Goal: Information Seeking & Learning: Learn about a topic

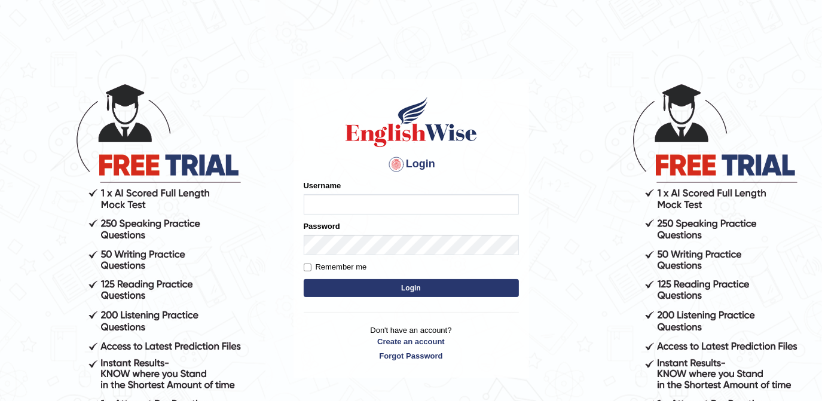
type input "melodymiki"
click at [305, 268] on input "Remember me" at bounding box center [308, 268] width 8 height 8
checkbox input "true"
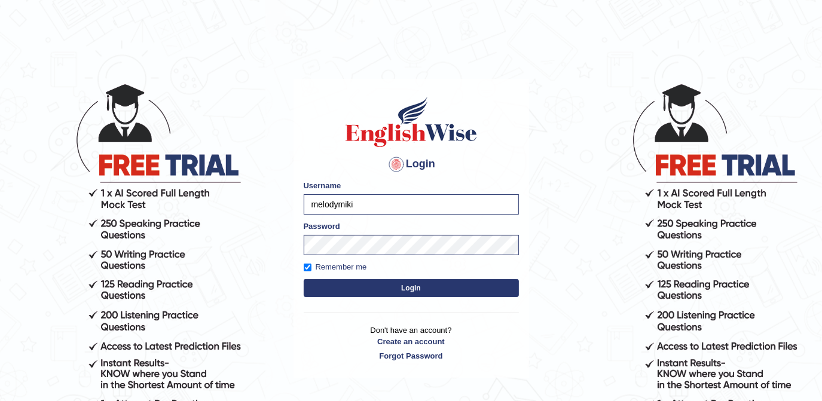
click at [416, 289] on button "Login" at bounding box center [411, 288] width 215 height 18
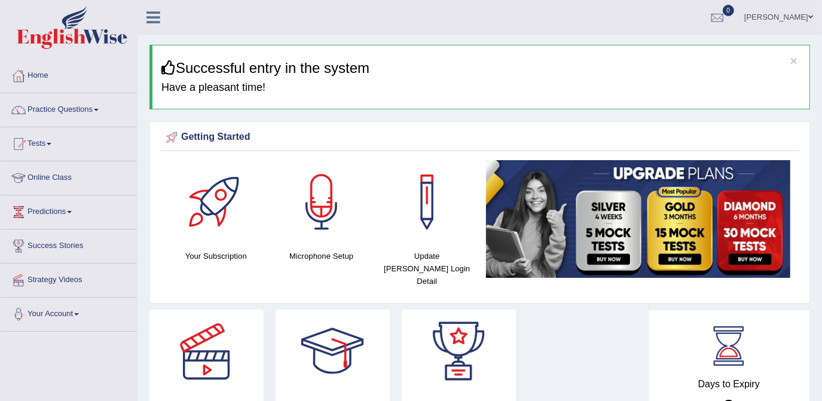
click at [99, 109] on span at bounding box center [96, 110] width 5 height 2
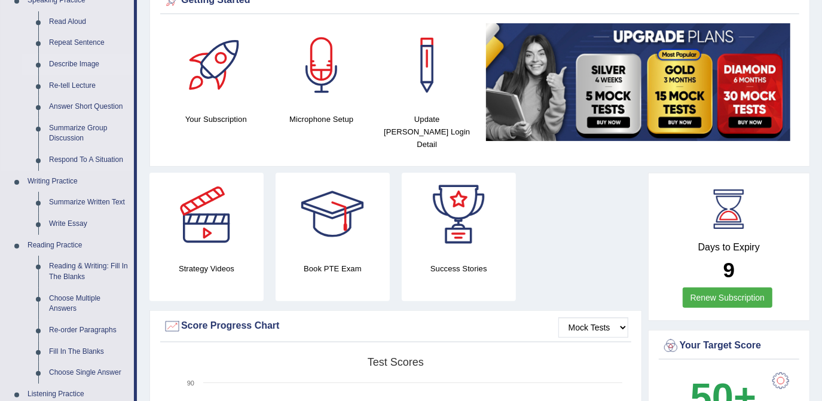
scroll to position [163, 0]
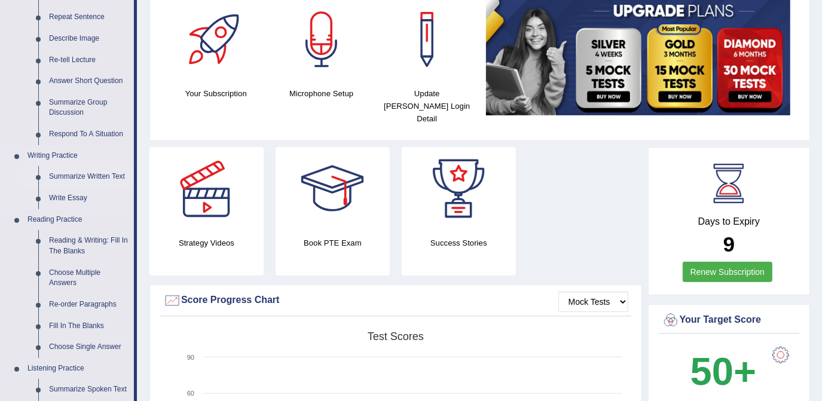
click at [84, 175] on link "Summarize Written Text" at bounding box center [89, 177] width 90 height 22
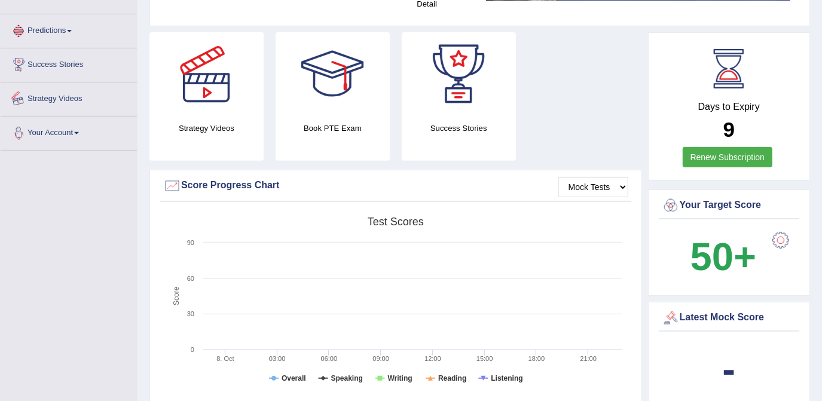
scroll to position [801, 0]
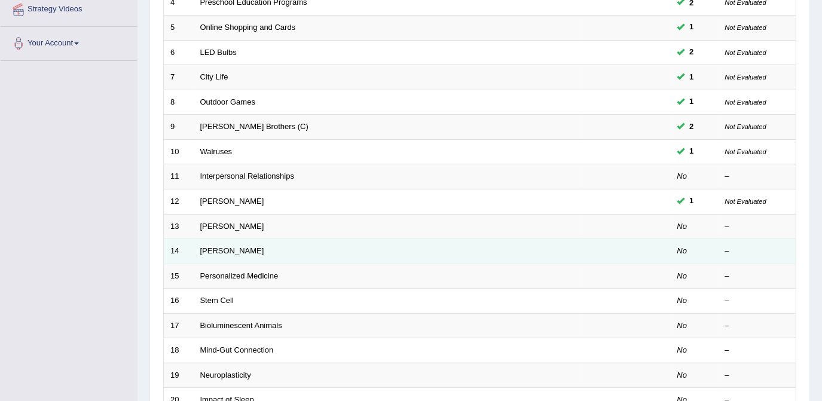
scroll to position [271, 0]
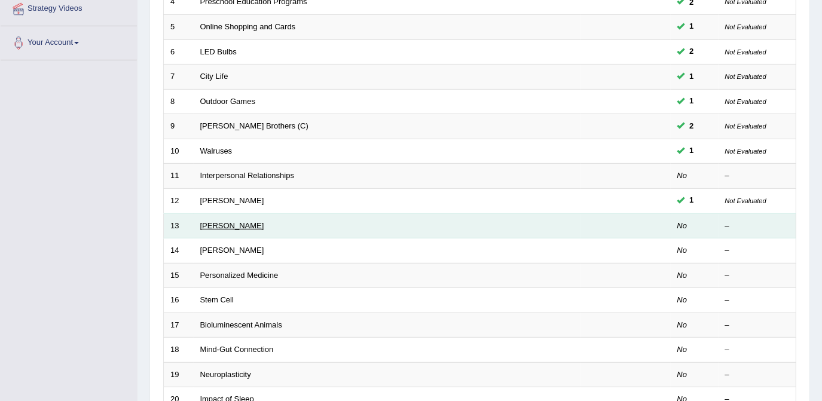
click at [224, 225] on link "[PERSON_NAME]" at bounding box center [232, 225] width 64 height 9
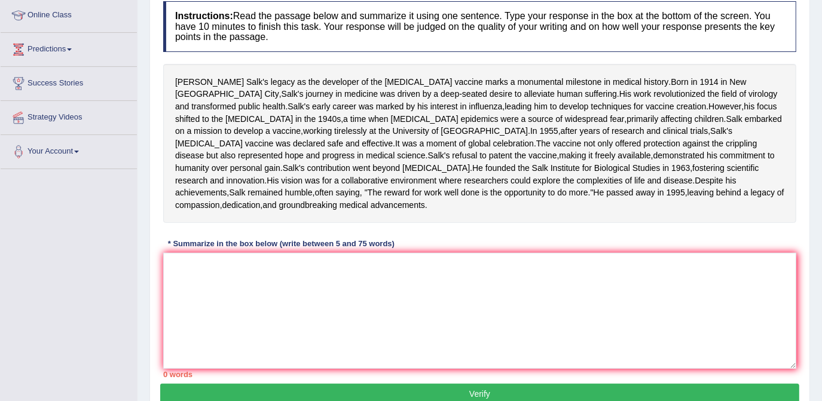
scroll to position [182, 0]
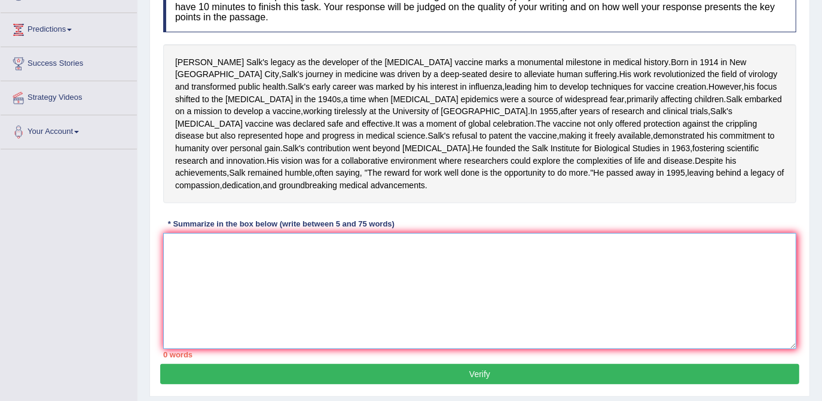
click at [210, 312] on textarea at bounding box center [479, 291] width 633 height 116
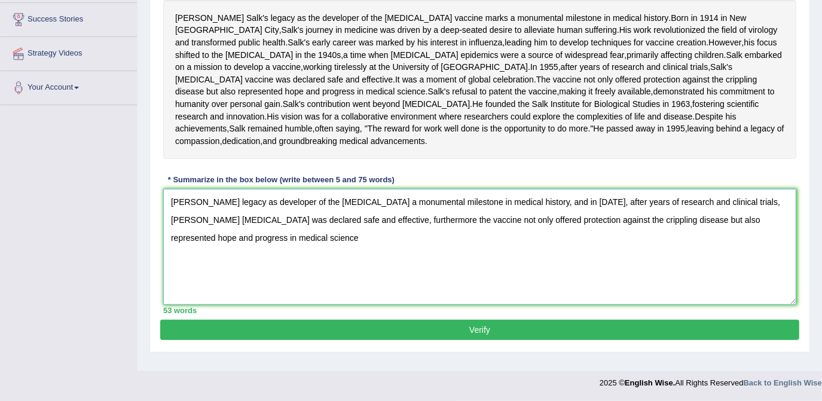
scroll to position [222, 0]
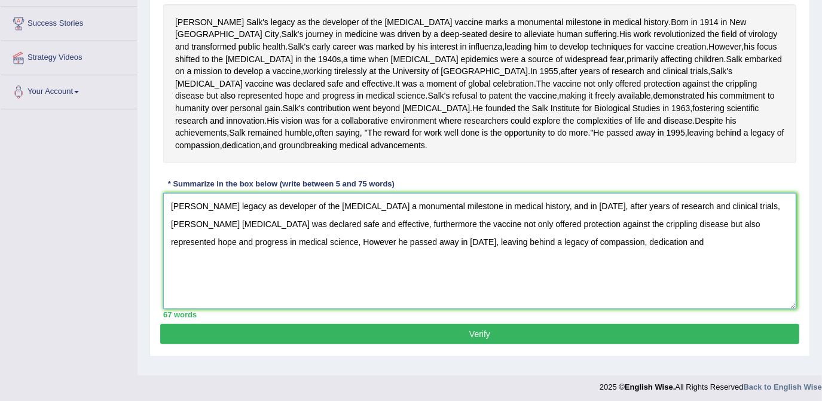
click at [546, 305] on textarea "Jonas Salk's legacy as developer of the polio vaccine a monumental milestone in…" at bounding box center [479, 251] width 633 height 116
click at [562, 300] on textarea "Jonas Salk's legacy as developer of the polio vaccine a monumental milestone in…" at bounding box center [479, 251] width 633 height 116
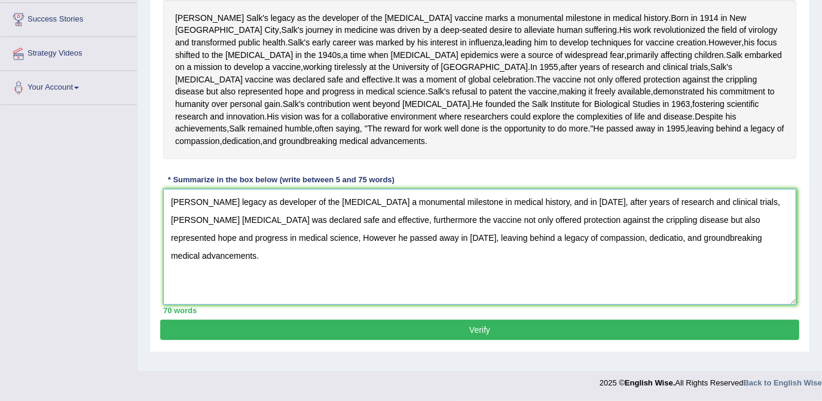
type textarea "Jonas Salk's legacy as developer of the polio vaccine a monumental milestone in…"
click at [477, 340] on button "Verify" at bounding box center [479, 330] width 639 height 20
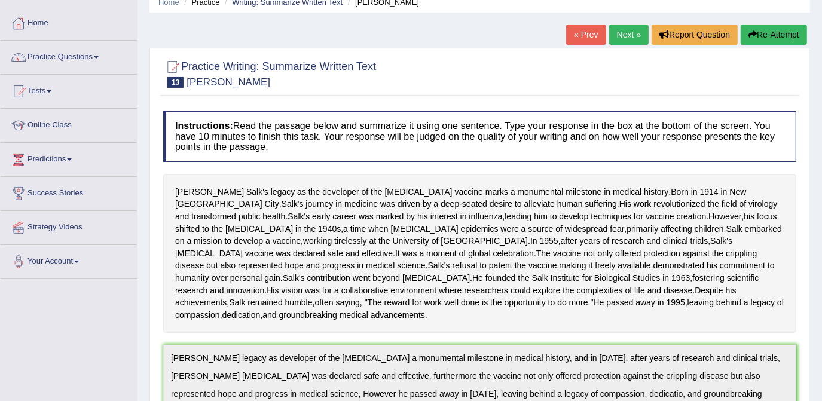
scroll to position [0, 0]
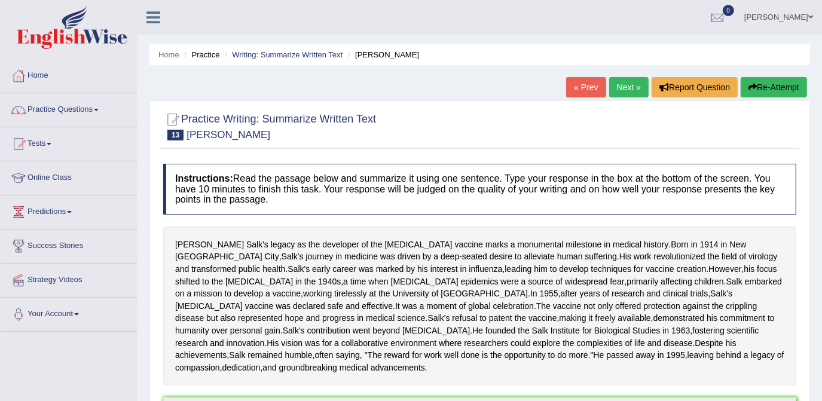
click at [623, 87] on link "Next »" at bounding box center [628, 87] width 39 height 20
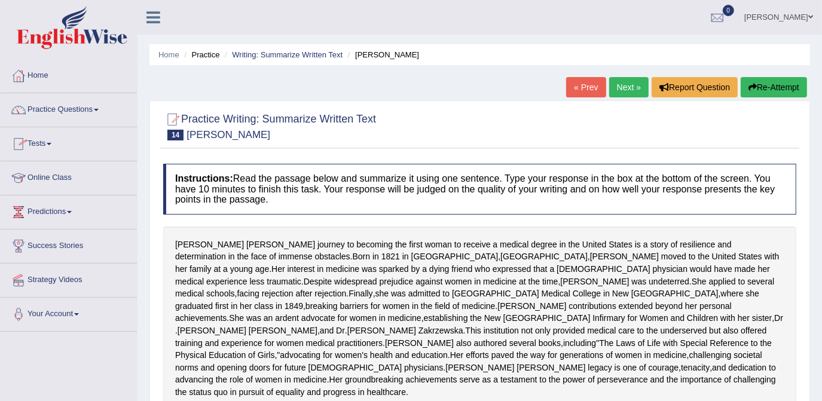
click at [99, 107] on link "Practice Questions" at bounding box center [69, 108] width 136 height 30
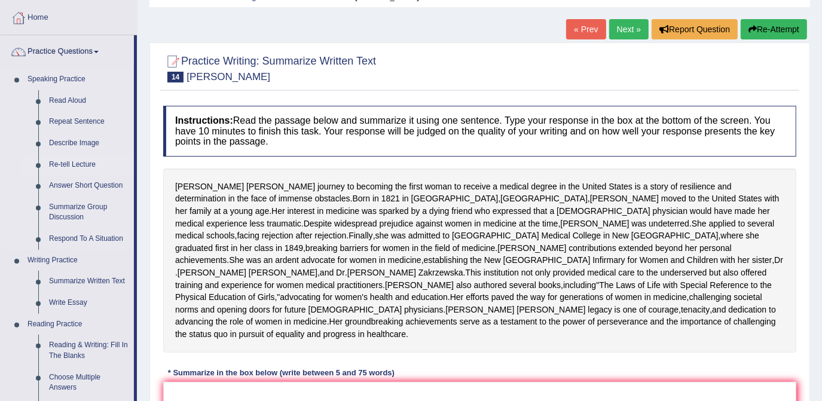
scroll to position [217, 0]
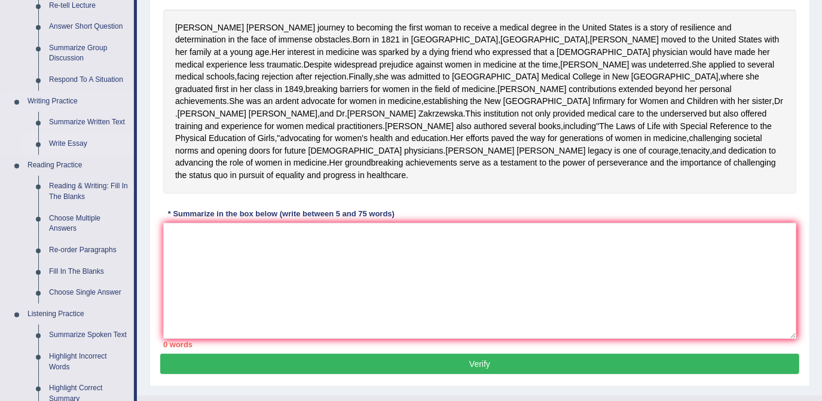
click at [84, 142] on link "Write Essay" at bounding box center [89, 144] width 90 height 22
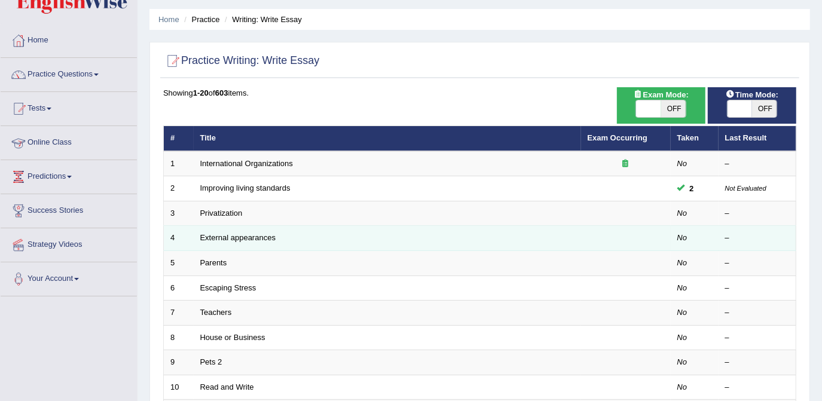
scroll to position [54, 0]
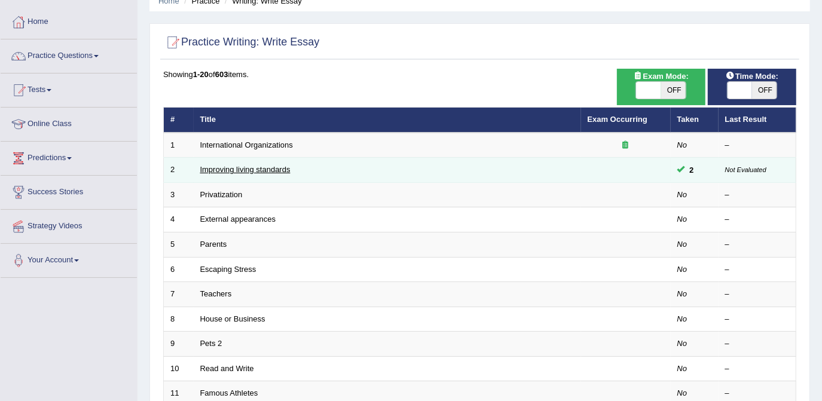
click at [244, 171] on link "Improving living standards" at bounding box center [245, 169] width 90 height 9
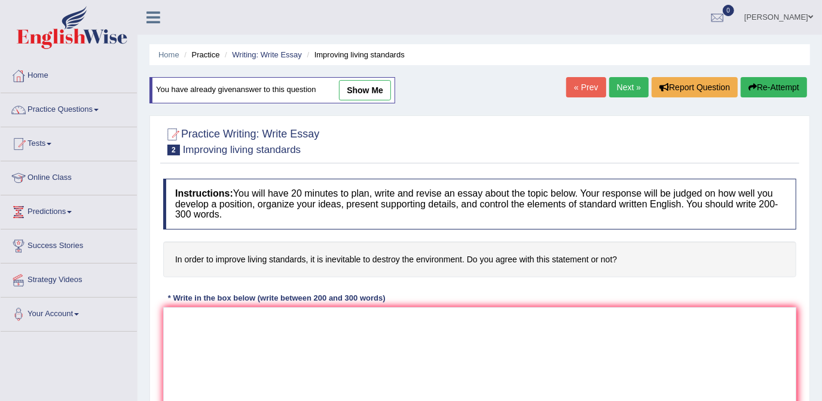
click at [358, 90] on link "show me" at bounding box center [365, 90] width 52 height 20
type textarea "The increasing influence of improving living standards of our lives started man…"
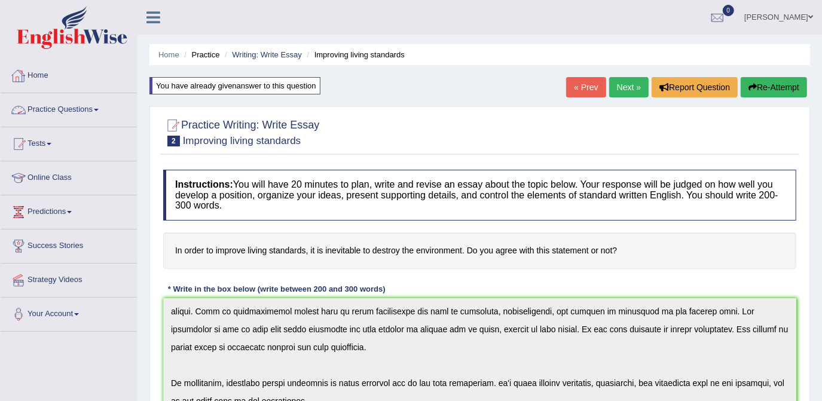
click at [96, 108] on link "Practice Questions" at bounding box center [69, 108] width 136 height 30
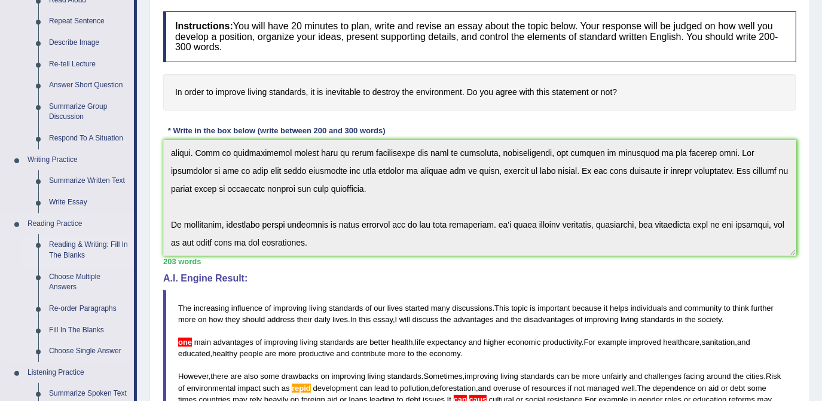
scroll to position [163, 0]
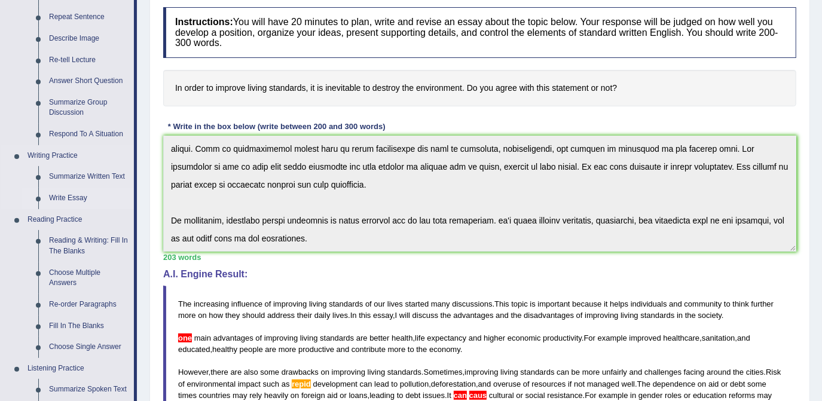
click at [68, 199] on link "Write Essay" at bounding box center [89, 199] width 90 height 22
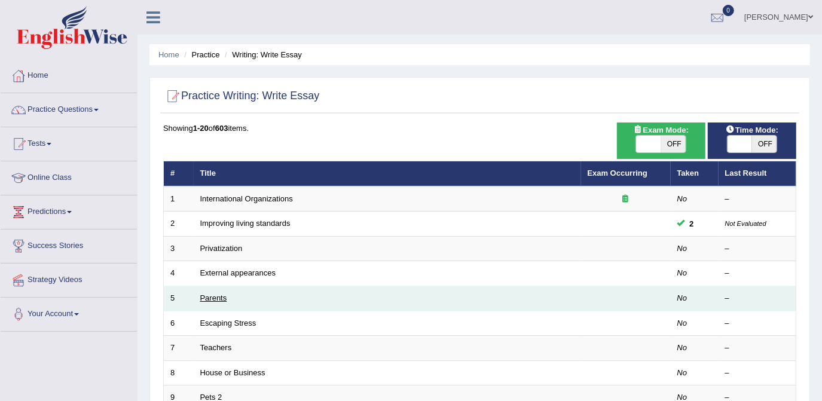
click at [221, 300] on link "Parents" at bounding box center [213, 298] width 27 height 9
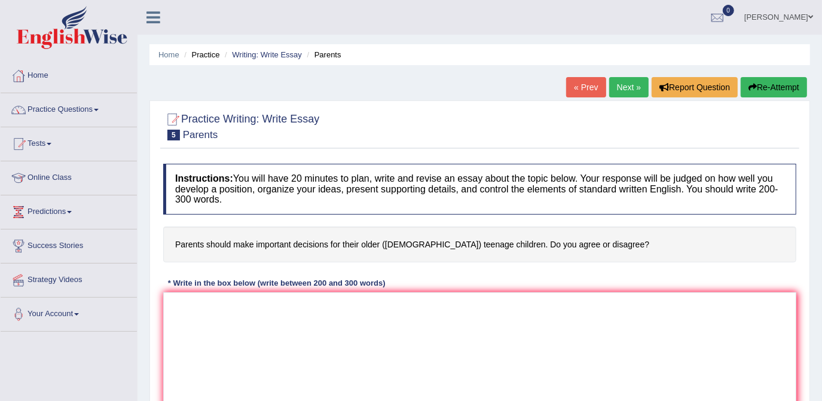
scroll to position [54, 0]
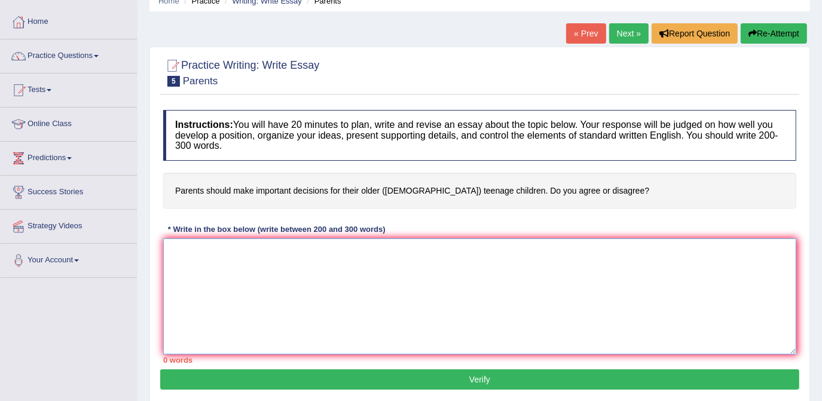
click at [194, 244] on textarea at bounding box center [479, 297] width 633 height 116
click at [271, 248] on textarea "The increasing influence on parents" at bounding box center [479, 297] width 633 height 116
click at [316, 254] on textarea "The increasing influence of parents" at bounding box center [479, 297] width 633 height 116
click at [385, 248] on textarea "The increasing influence of parents on our lives has many discussions." at bounding box center [479, 297] width 633 height 116
click at [467, 249] on textarea "The increasing influence of parents on our lives has many started discussions." at bounding box center [479, 297] width 633 height 116
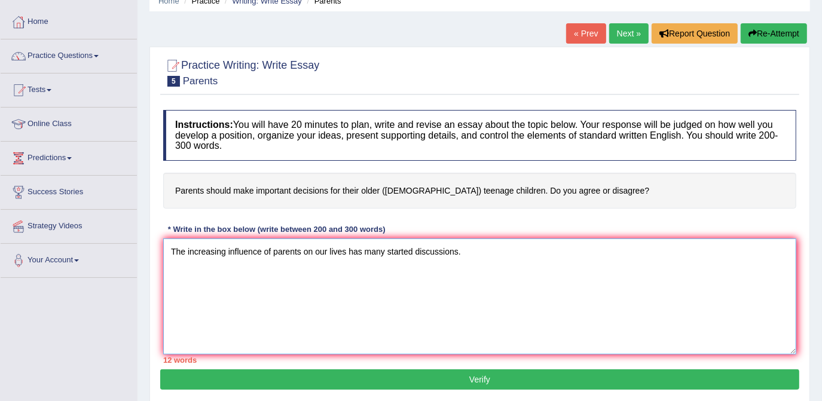
click at [590, 271] on textarea "The increasing influence of parents on our lives has many started discussions." at bounding box center [479, 297] width 633 height 116
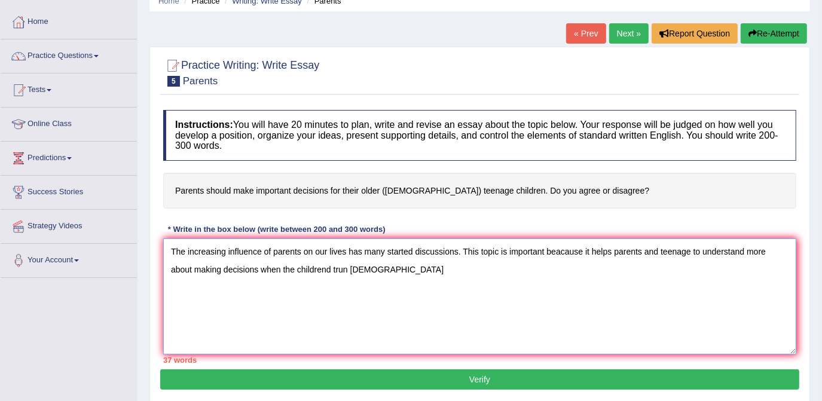
click at [330, 267] on textarea "The increasing influence of parents on our lives has many started discussions. …" at bounding box center [479, 297] width 633 height 116
click at [409, 266] on textarea "The increasing influence of parents on our lives has many started discussions. …" at bounding box center [479, 297] width 633 height 116
click at [216, 285] on textarea "The increasing influence of parents on our lives has many started discussions. …" at bounding box center [479, 297] width 633 height 116
click at [288, 289] on textarea "The increasing influence of parents on our lives has many started discussions. …" at bounding box center [479, 297] width 633 height 116
click at [304, 288] on textarea "The increasing influence of parents on our lives has many started discussions. …" at bounding box center [479, 297] width 633 height 116
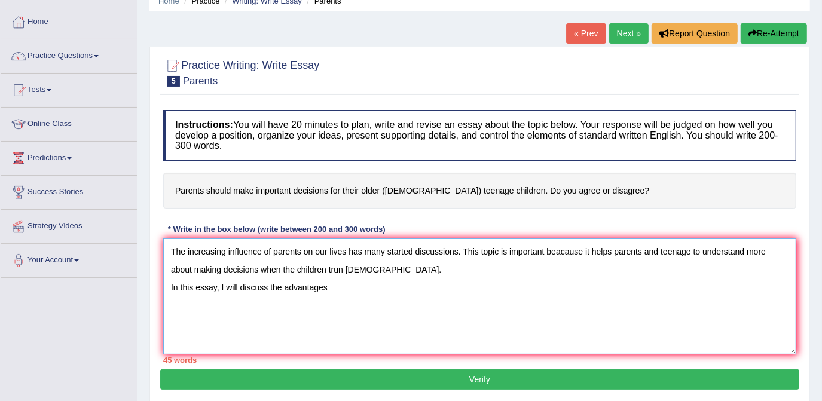
click at [336, 286] on textarea "The increasing influence of parents on our lives has many started discussions. …" at bounding box center [479, 297] width 633 height 116
click at [167, 285] on textarea "The increasing influence of parents on our lives has many started discussions. …" at bounding box center [479, 297] width 633 height 116
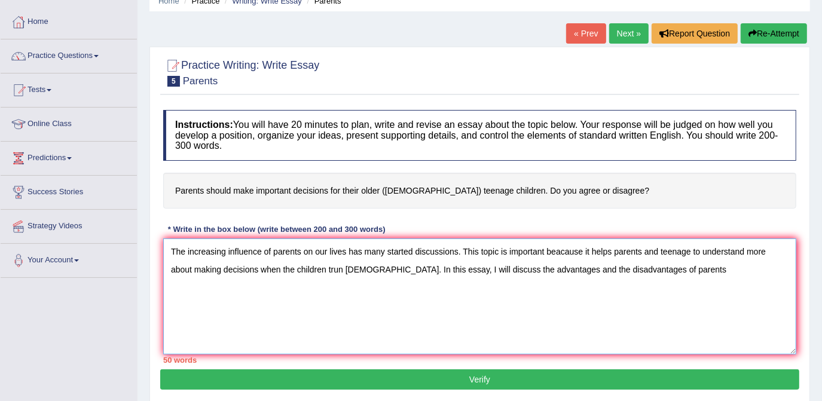
click at [700, 268] on textarea "The increasing influence of parents on our lives has many started discussions. …" at bounding box center [479, 297] width 633 height 116
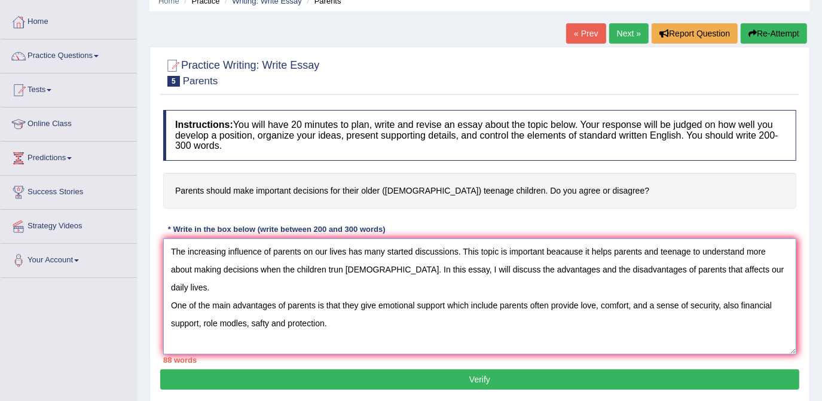
click at [721, 307] on textarea "The increasing influence of parents on our lives has many started discussions. …" at bounding box center [479, 297] width 633 height 116
click at [742, 305] on textarea "The increasing influence of parents on our lives has many started discussions. …" at bounding box center [479, 297] width 633 height 116
click at [727, 302] on textarea "The increasing influence of parents on our lives has many started discussions. …" at bounding box center [479, 297] width 633 height 116
drag, startPoint x: 199, startPoint y: 322, endPoint x: 344, endPoint y: 331, distance: 145.0
click at [202, 322] on textarea "The increasing influence of parents on our lives has many started discussions. …" at bounding box center [479, 297] width 633 height 116
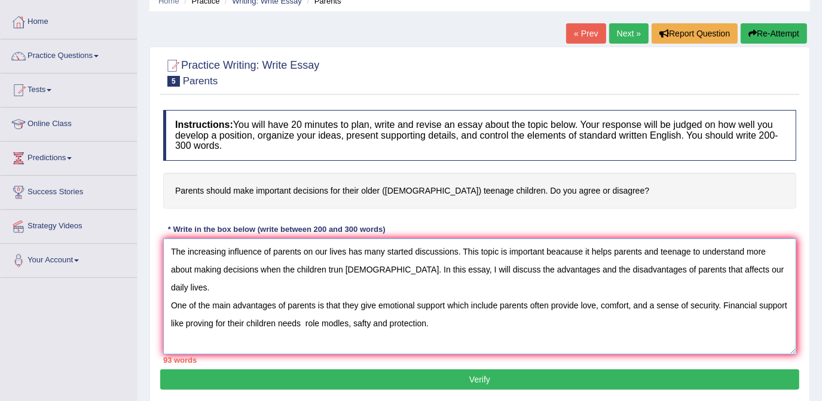
click at [182, 321] on textarea "The increasing influence of parents on our lives has many started discussions. …" at bounding box center [479, 297] width 633 height 116
drag, startPoint x: 285, startPoint y: 322, endPoint x: 303, endPoint y: 325, distance: 17.6
click at [286, 322] on textarea "The increasing influence of parents on our lives has many started discussions. …" at bounding box center [479, 297] width 633 height 116
click at [443, 322] on textarea "The increasing influence of parents on our lives has many started discussions. …" at bounding box center [479, 297] width 633 height 116
click at [555, 321] on textarea "The increasing influence of parents on our lives has many started discussions. …" at bounding box center [479, 297] width 633 height 116
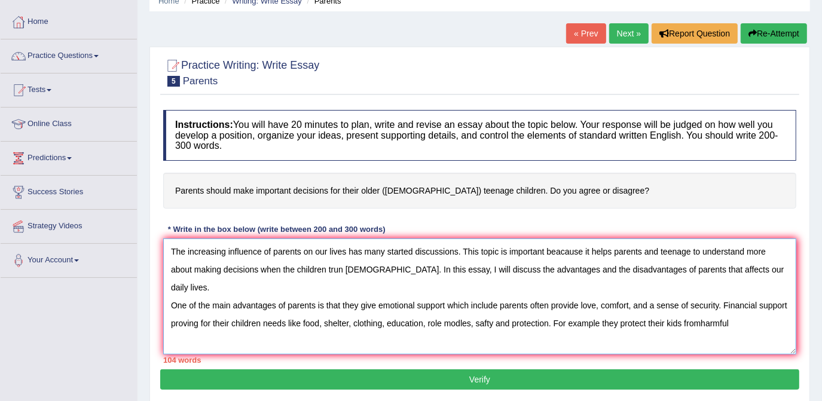
click at [701, 324] on textarea "The increasing influence of parents on our lives has many started discussions. …" at bounding box center [479, 297] width 633 height 116
click at [745, 328] on textarea "The increasing influence of parents on our lives has many started discussions. …" at bounding box center [479, 297] width 633 height 116
click at [756, 321] on textarea "The increasing influence of parents on our lives has many started discussions. …" at bounding box center [479, 297] width 633 height 116
click at [783, 321] on textarea "The increasing influence of parents on our lives has many started discussions. …" at bounding box center [479, 297] width 633 height 116
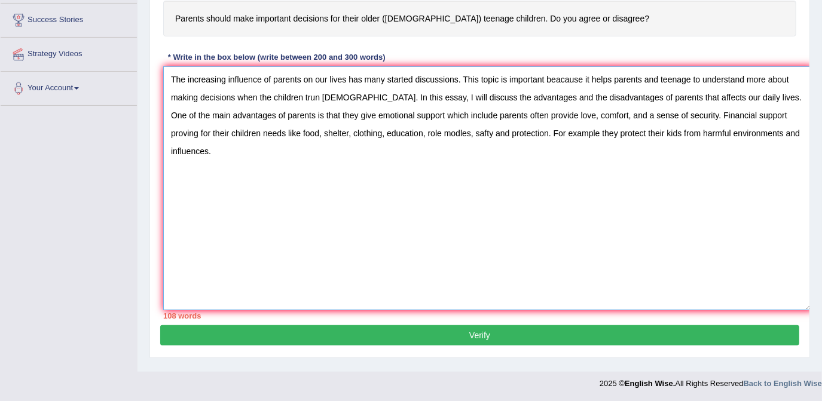
drag, startPoint x: 792, startPoint y: 176, endPoint x: 805, endPoint y: 297, distance: 121.5
click at [808, 304] on textarea "The increasing influence of parents on our lives has many started discussions. …" at bounding box center [487, 188] width 649 height 244
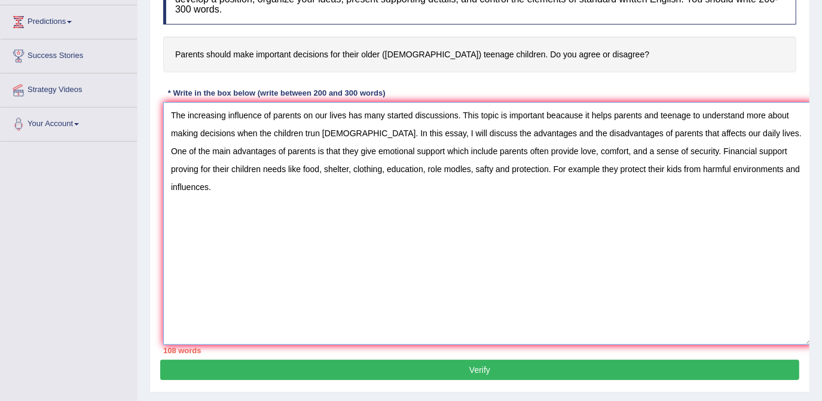
scroll to position [172, 0]
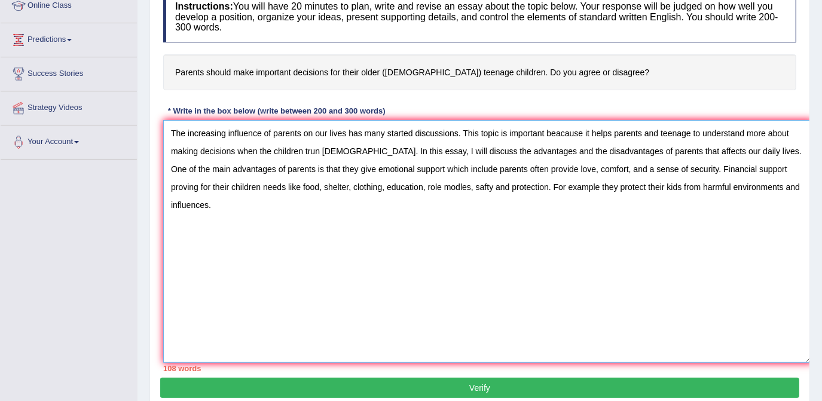
click at [169, 167] on textarea "The increasing influence of parents on our lives has many started discussions. …" at bounding box center [487, 241] width 649 height 243
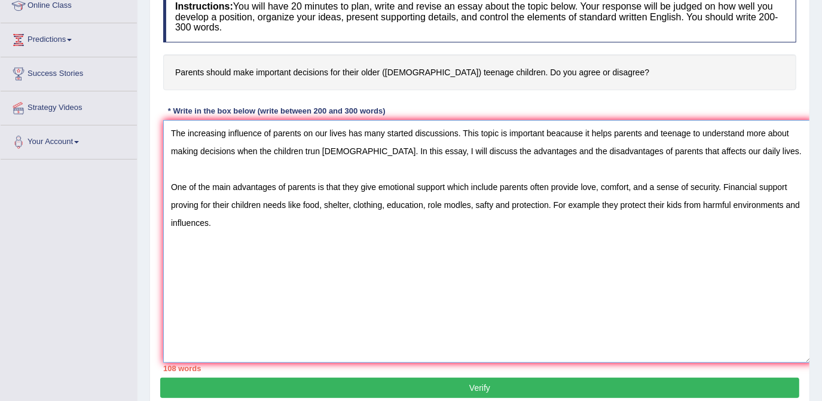
drag, startPoint x: 215, startPoint y: 224, endPoint x: 239, endPoint y: 216, distance: 24.6
click at [216, 222] on textarea "The increasing influence of parents on our lives has many started discussions. …" at bounding box center [487, 241] width 649 height 243
click at [238, 240] on textarea "The increasing influence of parents on our lives has many started discussions. …" at bounding box center [487, 241] width 649 height 243
click at [319, 239] on textarea "The increasing influence of parents on our lives has many started discussions. …" at bounding box center [487, 241] width 649 height 243
type textarea "The increasing influence of parents on our lives has many started discussions. …"
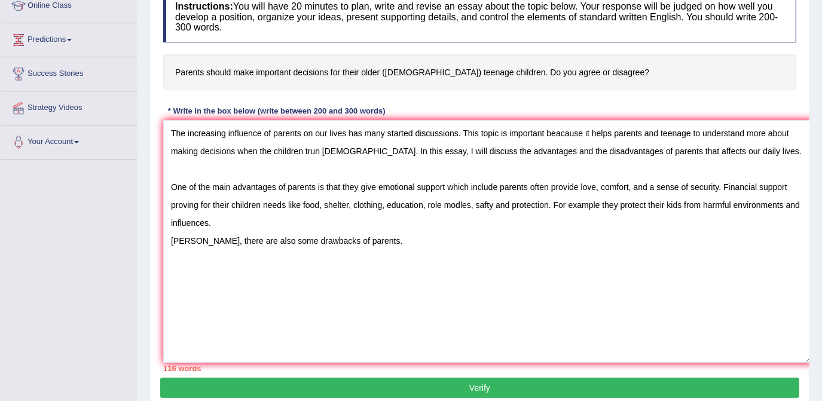
click at [679, 380] on button "Verify" at bounding box center [479, 388] width 639 height 20
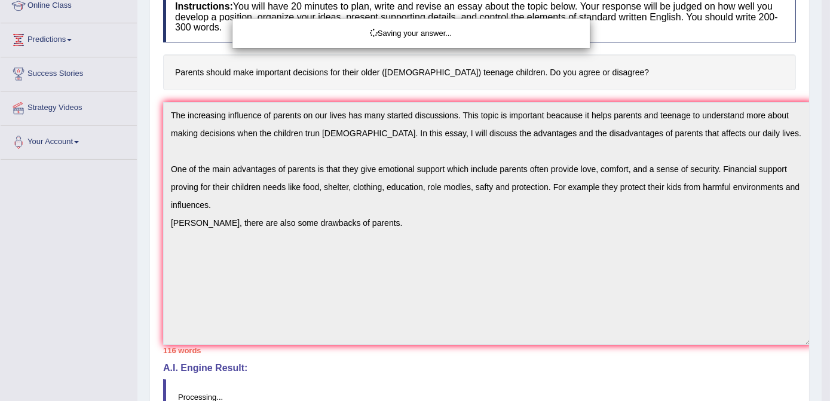
click at [679, 380] on div "Saving your answer..." at bounding box center [415, 200] width 830 height 401
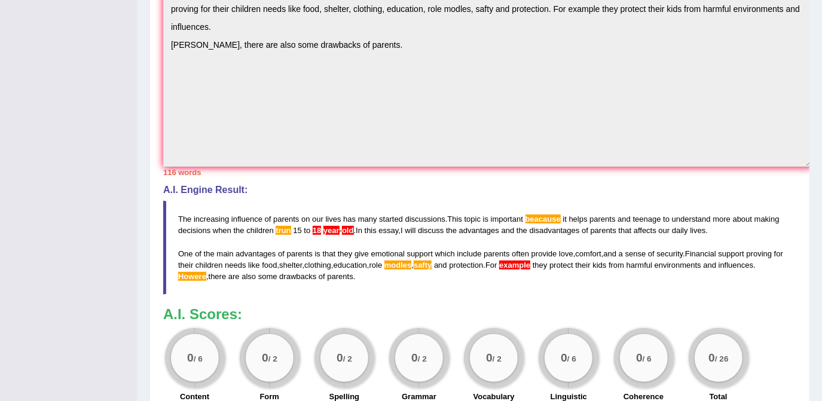
scroll to position [414, 0]
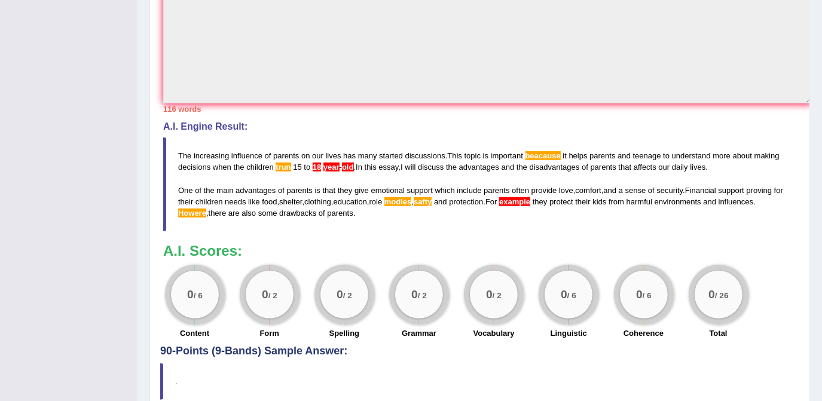
drag, startPoint x: 180, startPoint y: 151, endPoint x: 326, endPoint y: 203, distance: 155.4
click at [326, 203] on blockquote "The increasing influence of parents on our lives has many started discussions .…" at bounding box center [479, 185] width 633 height 94
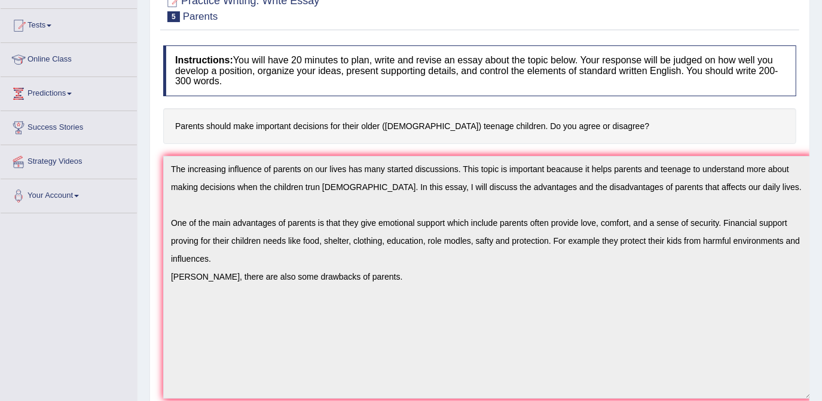
scroll to position [33, 0]
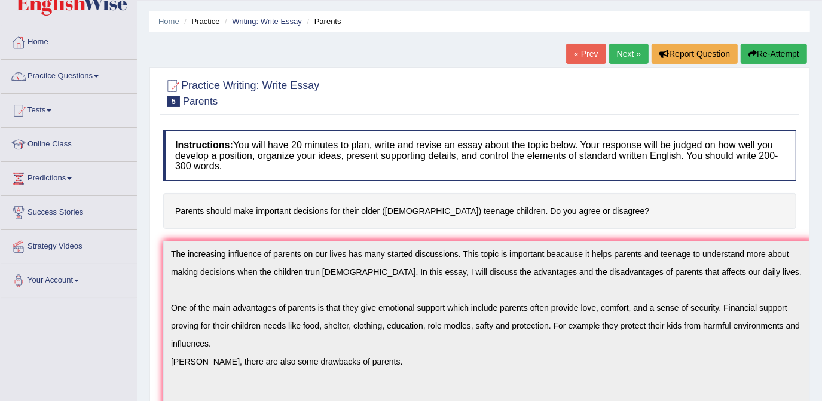
click at [625, 50] on link "Next »" at bounding box center [628, 54] width 39 height 20
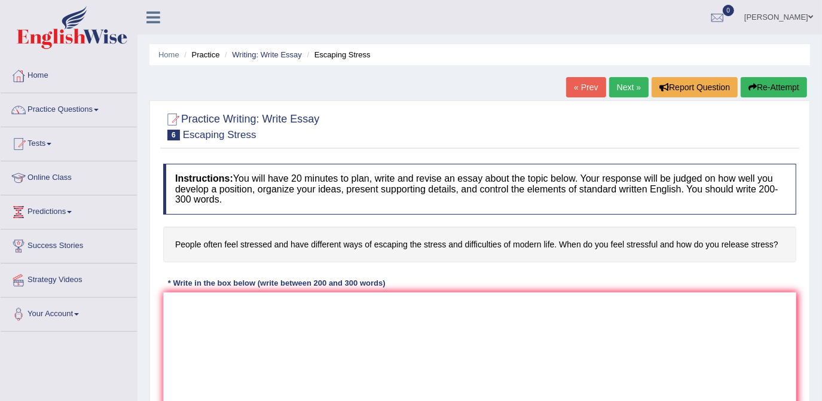
click at [588, 88] on link "« Prev" at bounding box center [585, 87] width 39 height 20
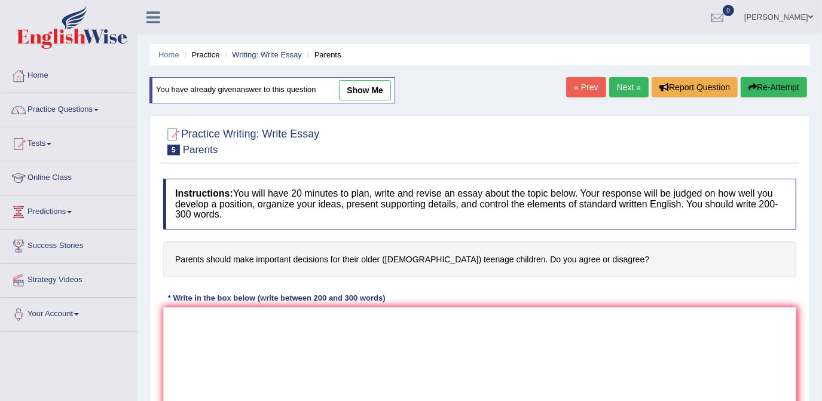
click at [368, 86] on link "show me" at bounding box center [365, 90] width 52 height 20
type textarea "The increasing influence of parents on our lives has many started discussions. …"
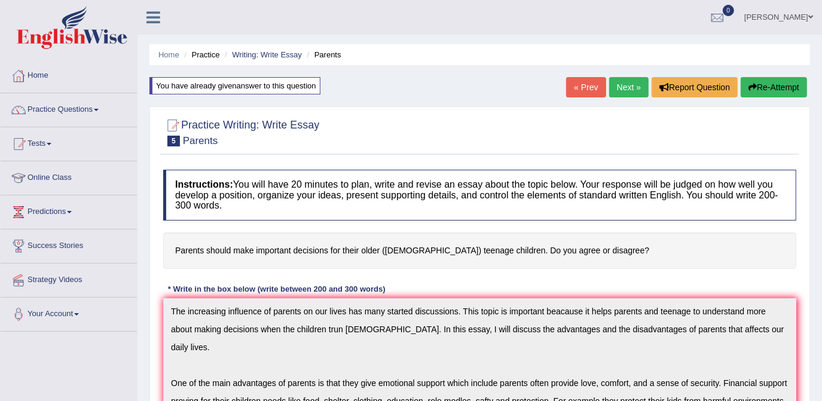
click at [778, 85] on button "Re-Attempt" at bounding box center [774, 87] width 66 height 20
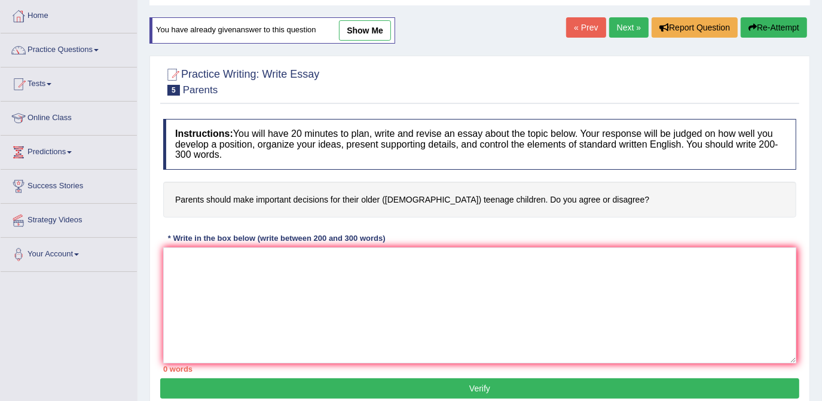
scroll to position [217, 0]
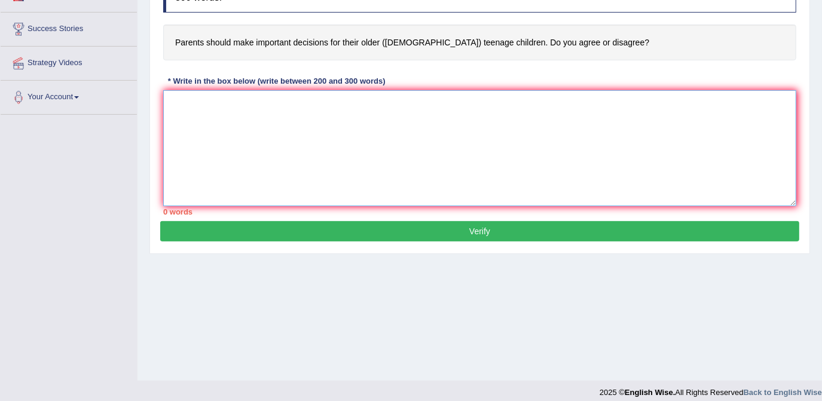
paste textarea "The increasing influence of parents on our lives has many started discussions. …"
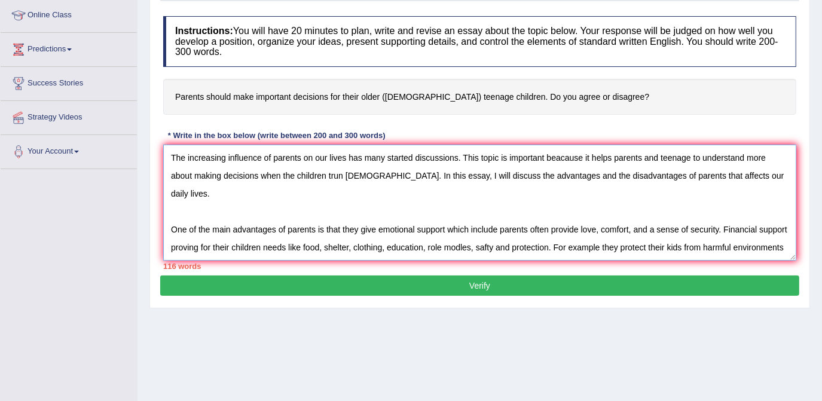
scroll to position [108, 0]
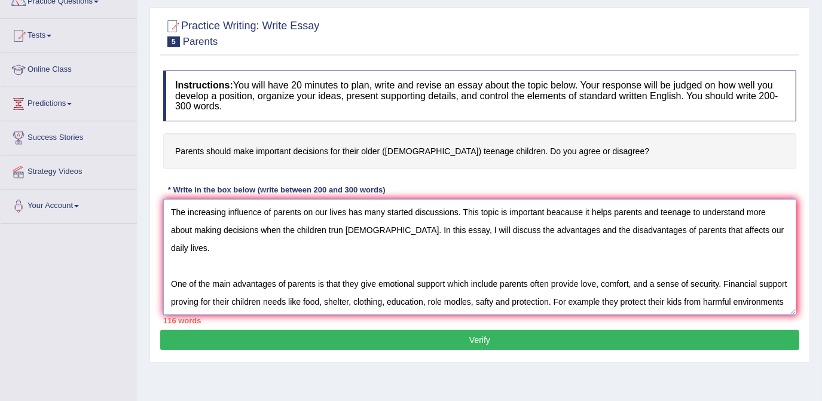
click at [396, 228] on textarea "The increasing influence of parents on our lives has many started discussions. …" at bounding box center [479, 257] width 633 height 116
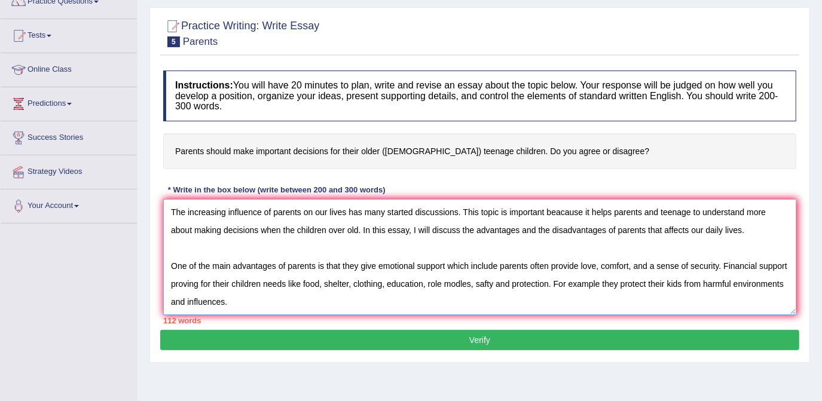
drag, startPoint x: 358, startPoint y: 228, endPoint x: 384, endPoint y: 228, distance: 25.7
click at [358, 228] on textarea "The increasing influence of parents on our lives has many started discussions. …" at bounding box center [479, 257] width 633 height 116
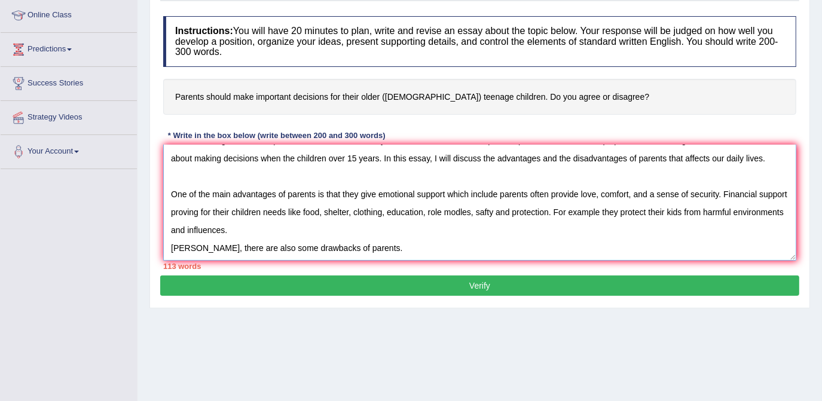
scroll to position [0, 0]
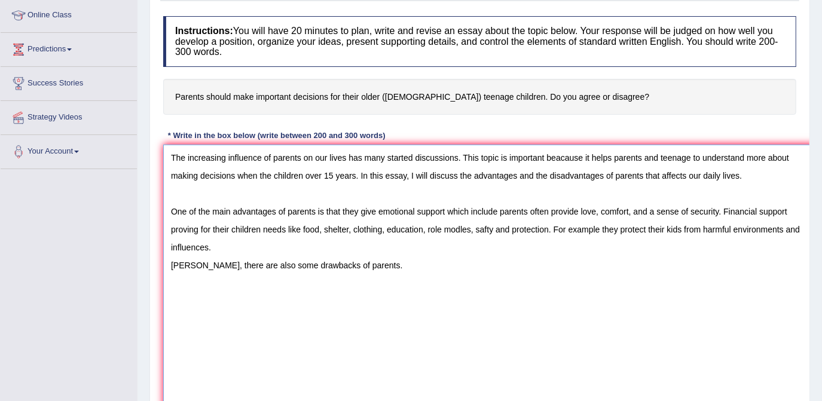
drag, startPoint x: 795, startPoint y: 256, endPoint x: 824, endPoint y: 428, distance: 174.7
click at [822, 239] on html "Toggle navigation Home Practice Questions Speaking Practice Read Aloud Repeat S…" at bounding box center [411, 37] width 822 height 401
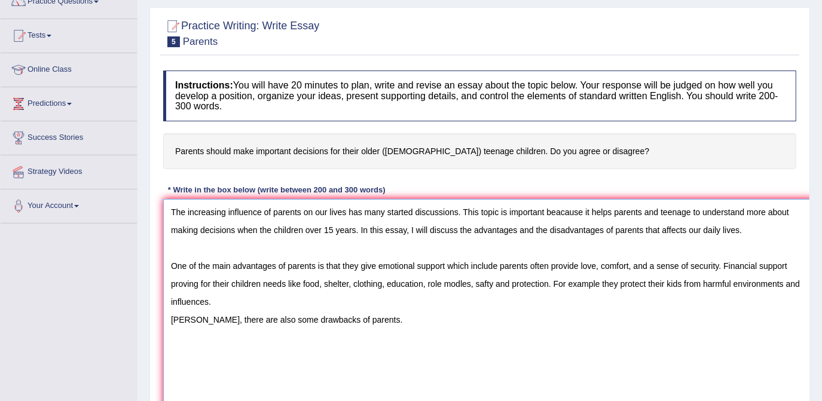
click at [365, 318] on textarea "The increasing influence of parents on our lives has many started discussions. …" at bounding box center [494, 342] width 663 height 287
click at [535, 348] on textarea "The increasing influence of parents on our lives has many started discussions. …" at bounding box center [494, 342] width 663 height 287
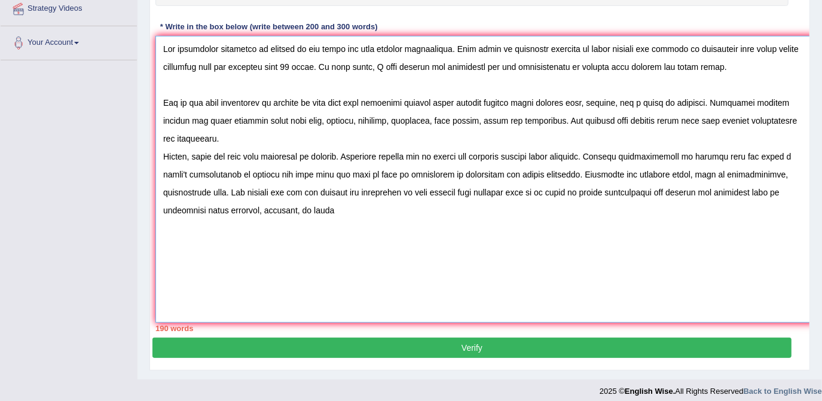
scroll to position [217, 0]
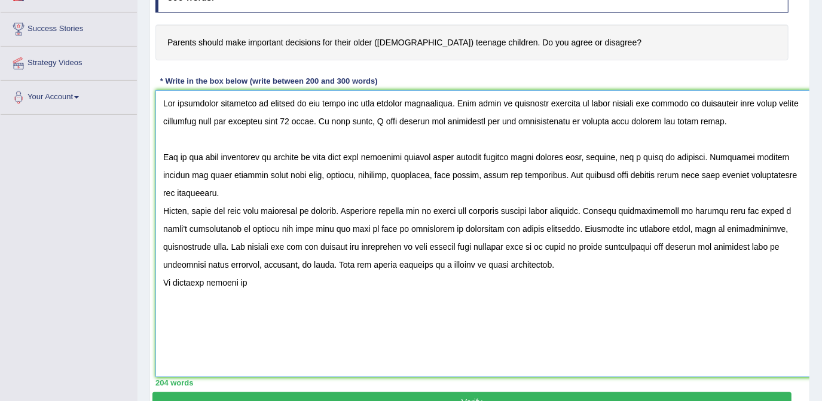
click at [344, 118] on textarea at bounding box center [486, 233] width 663 height 287
drag, startPoint x: 250, startPoint y: 283, endPoint x: 296, endPoint y: 282, distance: 46.1
click at [251, 282] on textarea at bounding box center [486, 233] width 663 height 287
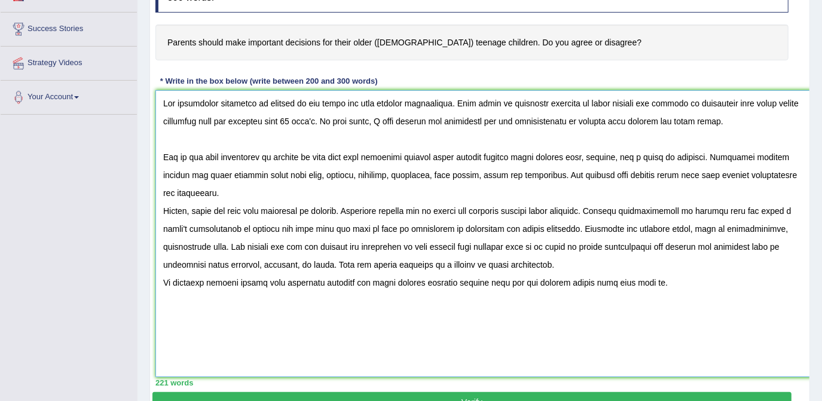
click at [546, 279] on textarea at bounding box center [486, 233] width 663 height 287
click at [584, 280] on textarea at bounding box center [486, 233] width 663 height 287
drag, startPoint x: 671, startPoint y: 302, endPoint x: 673, endPoint y: 291, distance: 11.5
click at [671, 297] on textarea at bounding box center [486, 233] width 663 height 287
click at [675, 280] on textarea at bounding box center [486, 233] width 663 height 287
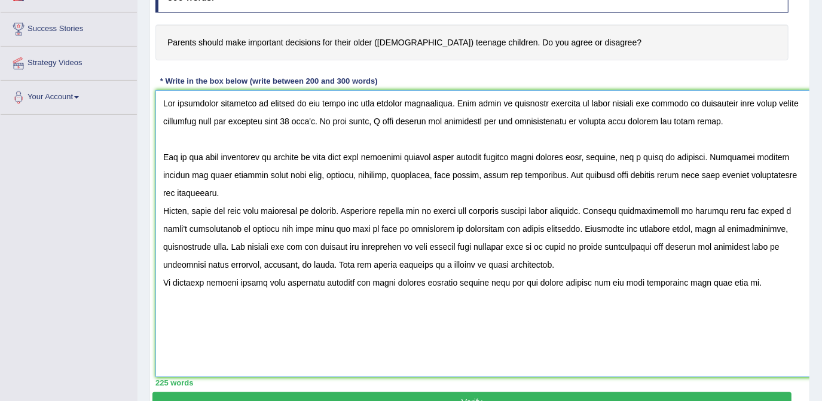
click at [682, 281] on textarea at bounding box center [486, 233] width 663 height 287
click at [165, 278] on textarea at bounding box center [486, 233] width 663 height 287
click at [161, 277] on textarea at bounding box center [486, 233] width 663 height 287
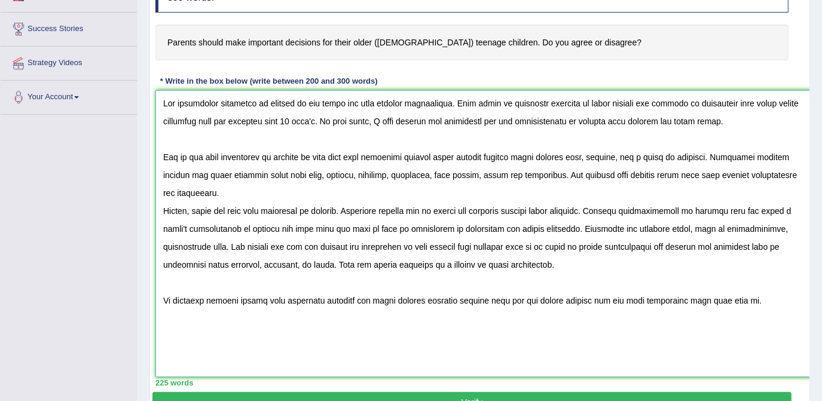
click at [164, 209] on textarea at bounding box center [486, 233] width 663 height 287
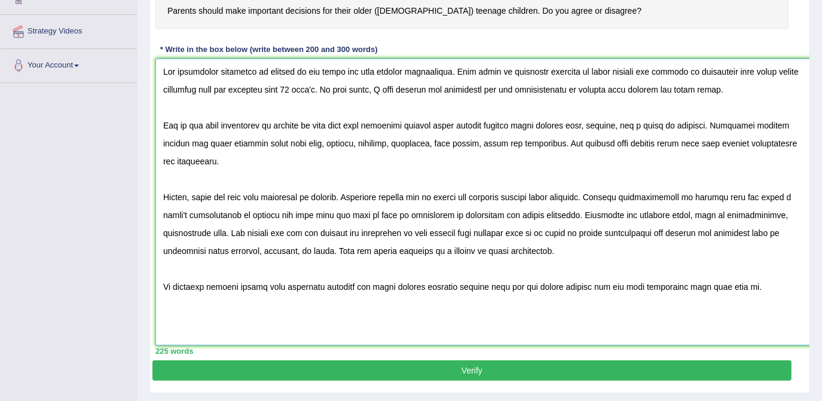
scroll to position [278, 0]
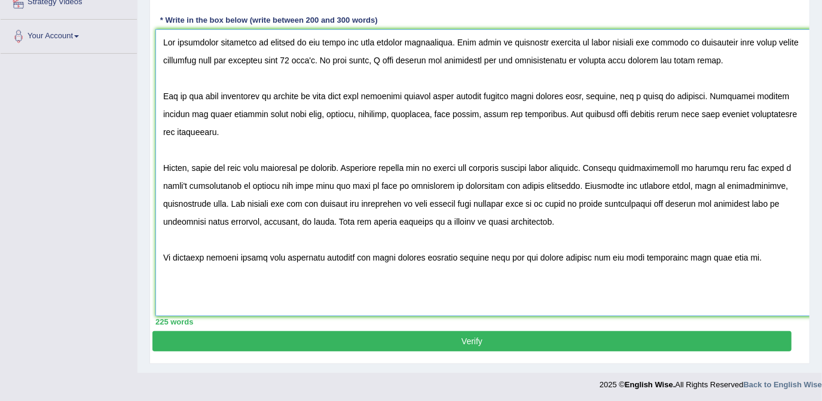
type textarea "The increasing influence of parents on our lives has many started discussions. …"
click at [519, 342] on button "Verify" at bounding box center [471, 341] width 639 height 20
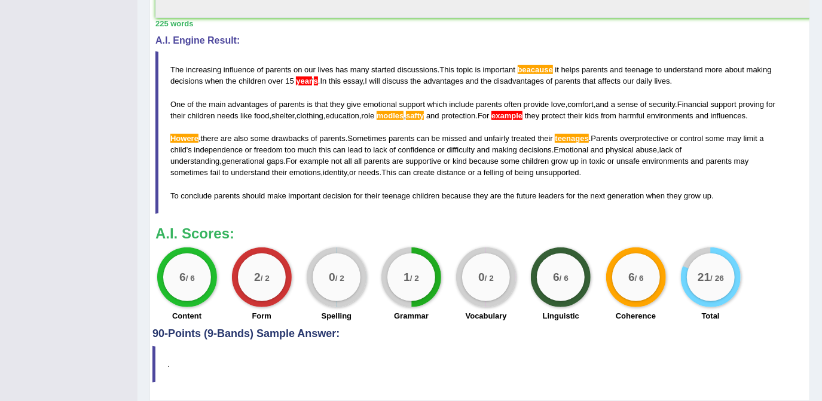
scroll to position [587, 0]
